Goal: Understand process/instructions: Learn about a topic

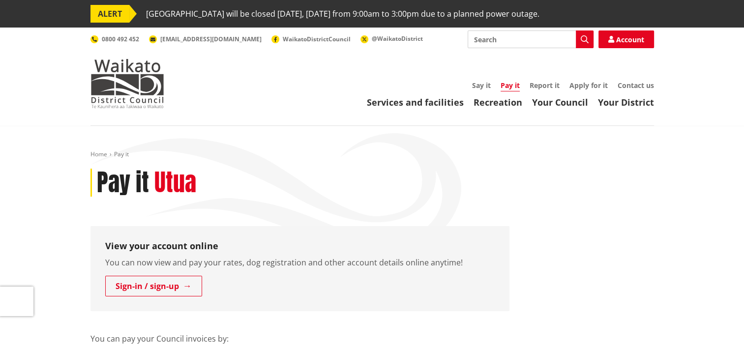
click at [486, 39] on input "Search" at bounding box center [531, 39] width 126 height 18
type input "rates diirect debit"
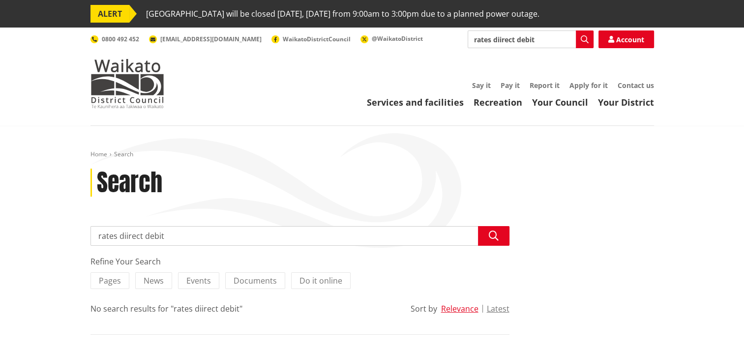
type input "rates direct debit"
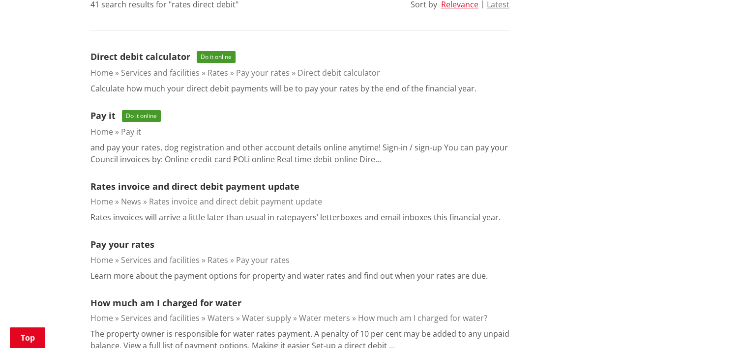
click at [205, 55] on span "Do it online" at bounding box center [216, 57] width 39 height 12
click at [149, 56] on link "Direct debit calculator" at bounding box center [141, 57] width 100 height 12
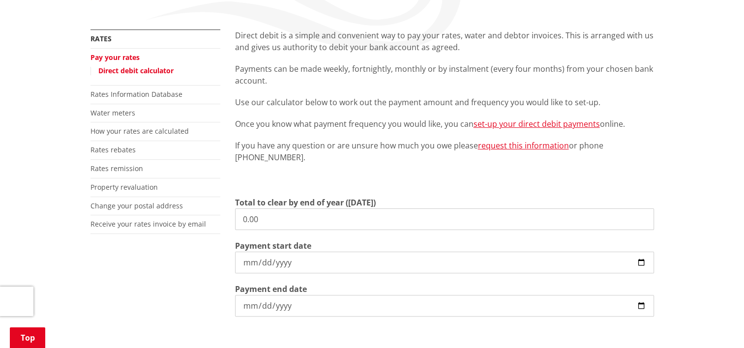
scroll to position [216, 0]
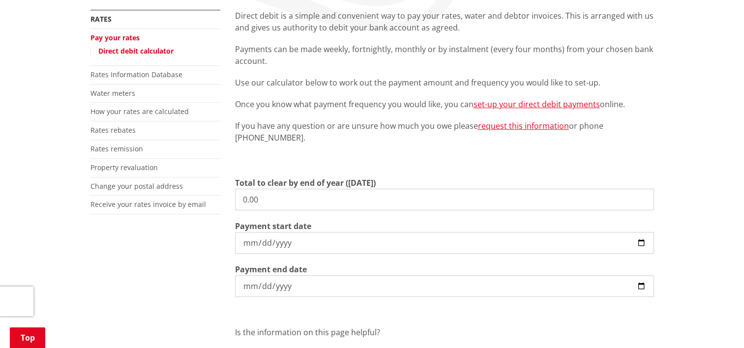
click at [253, 199] on input "0.00" at bounding box center [444, 200] width 419 height 22
click at [278, 200] on input "2813.570" at bounding box center [444, 200] width 419 height 22
type input "2,813.57"
click at [263, 242] on input "[DATE]" at bounding box center [444, 243] width 419 height 22
click at [252, 235] on input "[DATE]" at bounding box center [444, 243] width 419 height 22
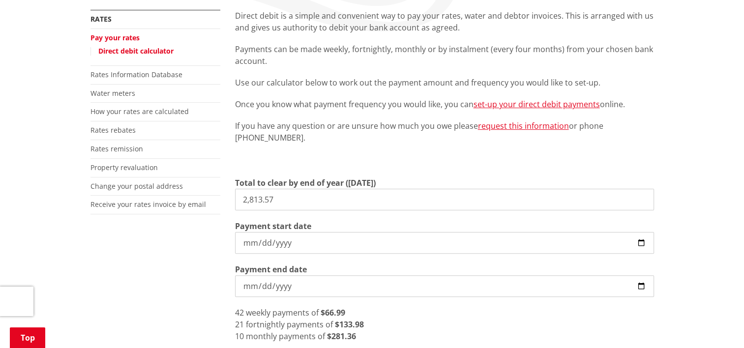
click at [252, 235] on input "[DATE]" at bounding box center [444, 243] width 419 height 22
click at [302, 244] on input "[DATE]" at bounding box center [444, 243] width 419 height 22
drag, startPoint x: 301, startPoint y: 243, endPoint x: 250, endPoint y: 243, distance: 50.7
click at [250, 243] on input "[DATE]" at bounding box center [444, 243] width 419 height 22
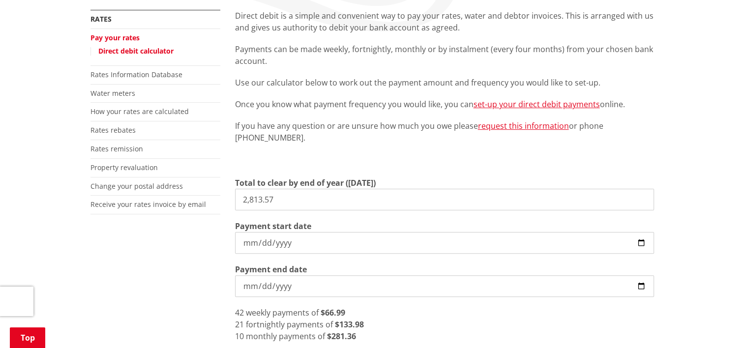
click at [250, 243] on input "[DATE]" at bounding box center [444, 243] width 419 height 22
type input "[DATE]"
click at [292, 287] on input "[DATE]" at bounding box center [444, 286] width 419 height 22
type input "[DATE]"
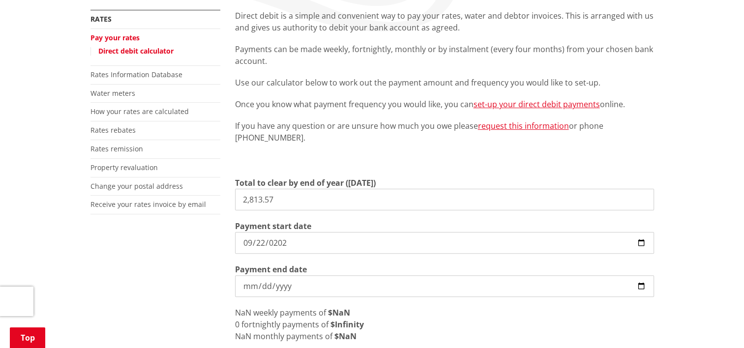
click at [252, 290] on input "Payment end date" at bounding box center [444, 286] width 419 height 22
click at [277, 287] on input "Payment end date" at bounding box center [444, 286] width 419 height 22
type input "[DATE]"
click at [623, 305] on div "Total to clear by end of year ([DATE]) 2,813.57 Payment start date [DATE] Payme…" at bounding box center [444, 259] width 419 height 165
click at [291, 201] on input "2,813.57" at bounding box center [444, 200] width 419 height 22
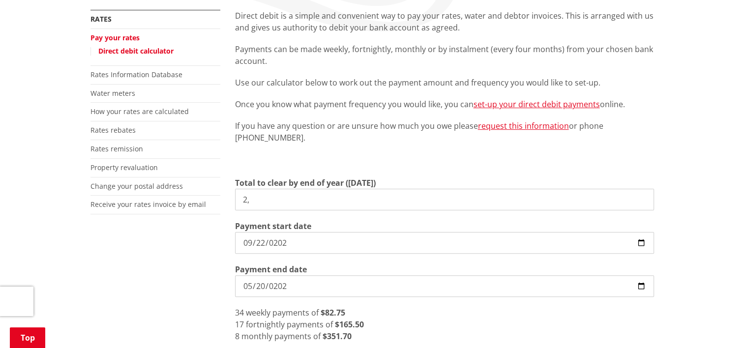
type input "2"
click at [372, 209] on input "2563.57" at bounding box center [444, 200] width 419 height 22
type input "2,563.57"
click at [352, 234] on input "[DATE]" at bounding box center [444, 243] width 419 height 22
click at [333, 277] on input "[DATE]" at bounding box center [444, 286] width 419 height 22
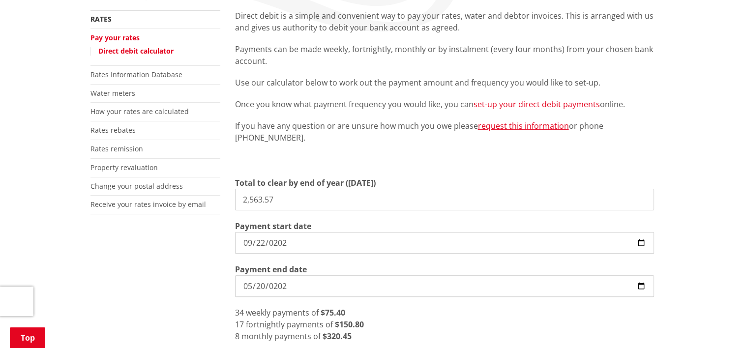
click at [529, 100] on link "set-up your direct debit payments" at bounding box center [537, 104] width 126 height 11
